Goal: Information Seeking & Learning: Check status

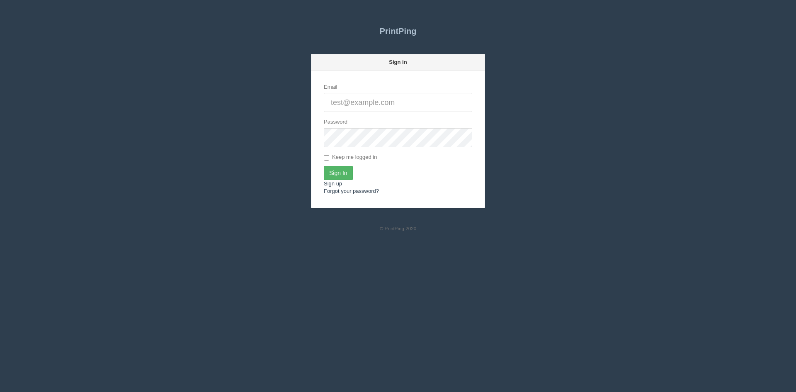
type input "[PERSON_NAME][EMAIL_ADDRESS][DOMAIN_NAME]"
click at [344, 171] on input "Sign In" at bounding box center [338, 173] width 29 height 14
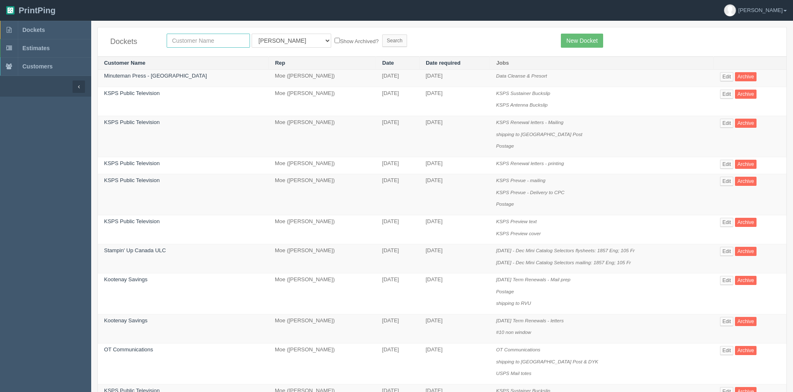
click at [221, 43] on input "text" at bounding box center [208, 41] width 83 height 14
type input "calgary international"
click at [291, 38] on select "All Users Ali Ali Test 1 Aly Amy Ankit Arif Brandon Dan France Greg Jim Mark Ma…" at bounding box center [292, 41] width 80 height 14
select select
click at [252, 34] on select "All Users Ali Ali Test 1 Aly Amy Ankit Arif Brandon Dan France Greg Jim Mark Ma…" at bounding box center [292, 41] width 80 height 14
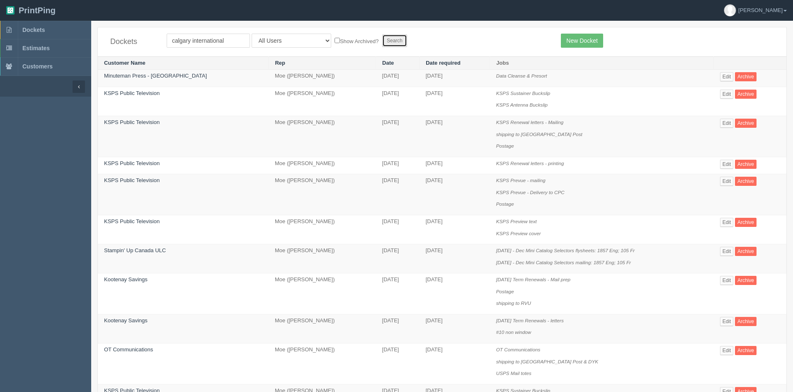
click at [382, 40] on input "Search" at bounding box center [394, 40] width 25 height 12
